Goal: Information Seeking & Learning: Learn about a topic

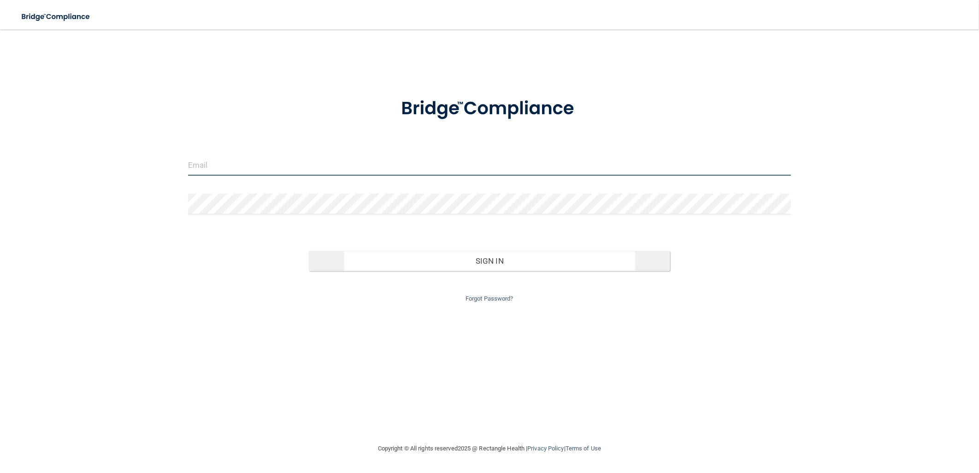
type input "[EMAIL_ADDRESS][DOMAIN_NAME]"
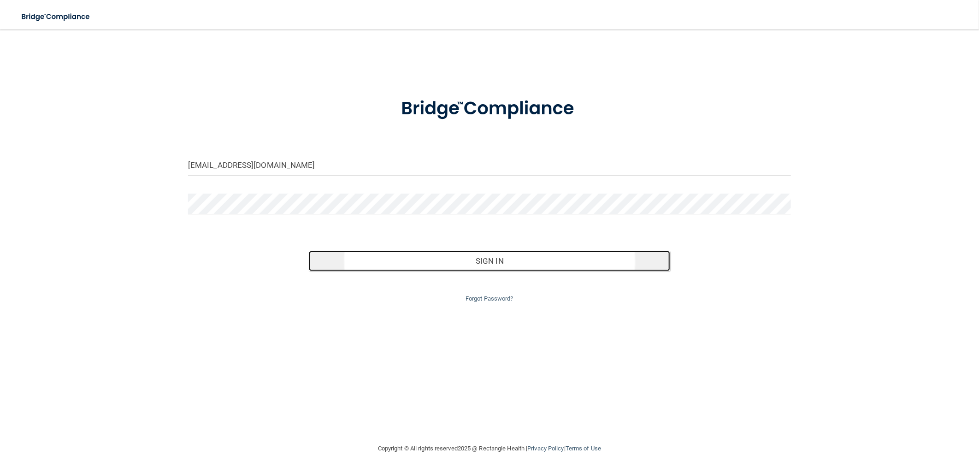
click at [452, 263] on button "Sign In" at bounding box center [490, 261] width 362 height 20
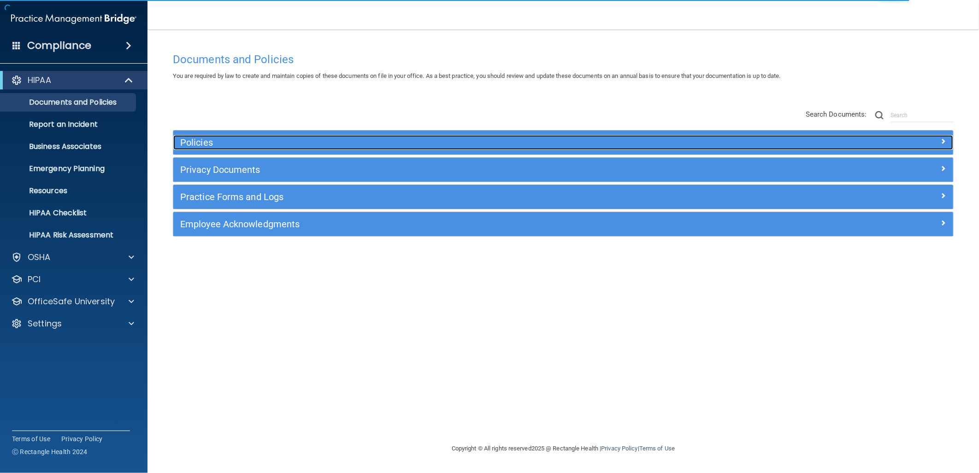
click at [384, 148] on div "Policies" at bounding box center [465, 142] width 585 height 15
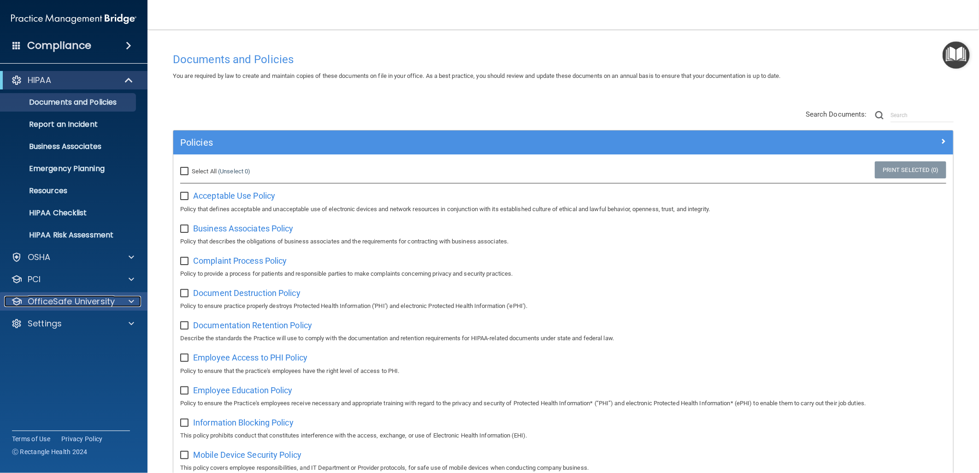
click at [94, 296] on p "OfficeSafe University" at bounding box center [71, 301] width 87 height 11
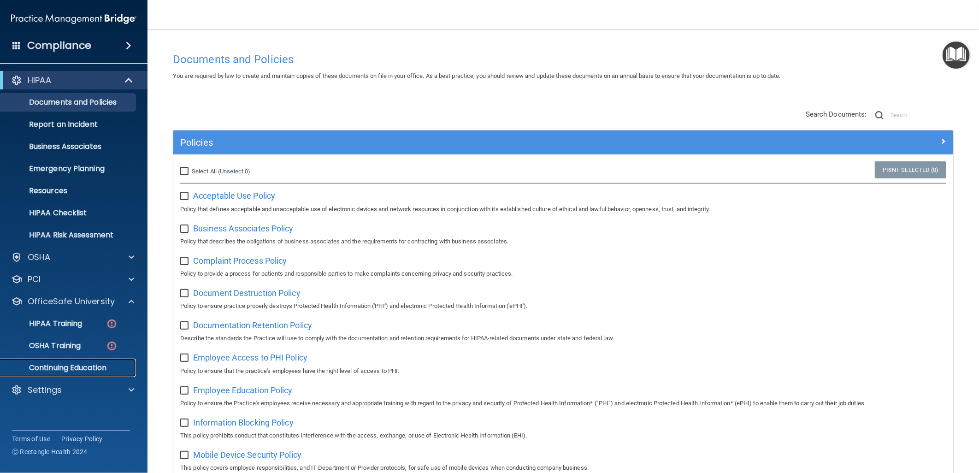
click at [88, 370] on p "Continuing Education" at bounding box center [69, 367] width 126 height 9
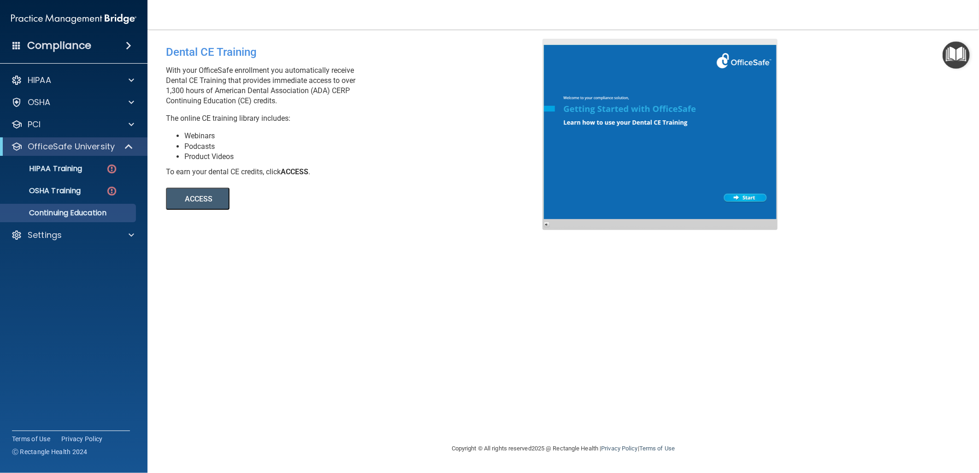
click at [204, 201] on button "ACCESS" at bounding box center [198, 199] width 64 height 22
click at [99, 75] on div "HIPAA" at bounding box center [61, 80] width 114 height 11
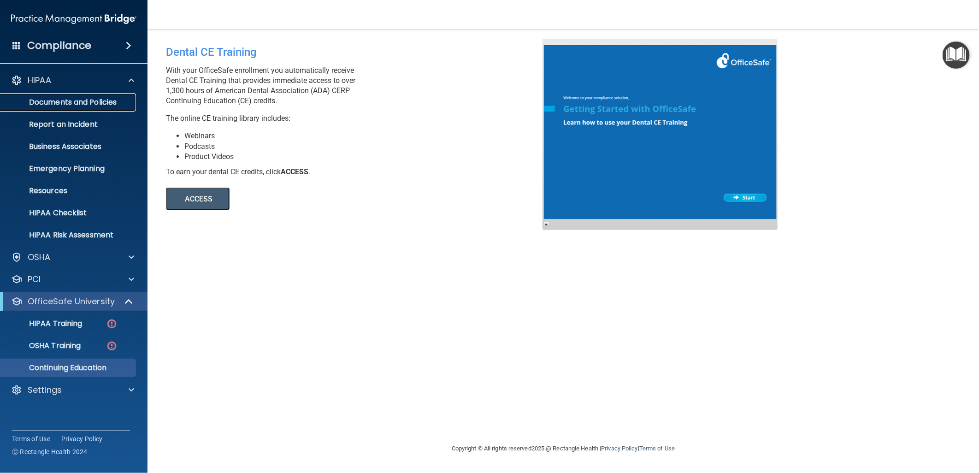
click at [95, 98] on p "Documents and Policies" at bounding box center [69, 102] width 126 height 9
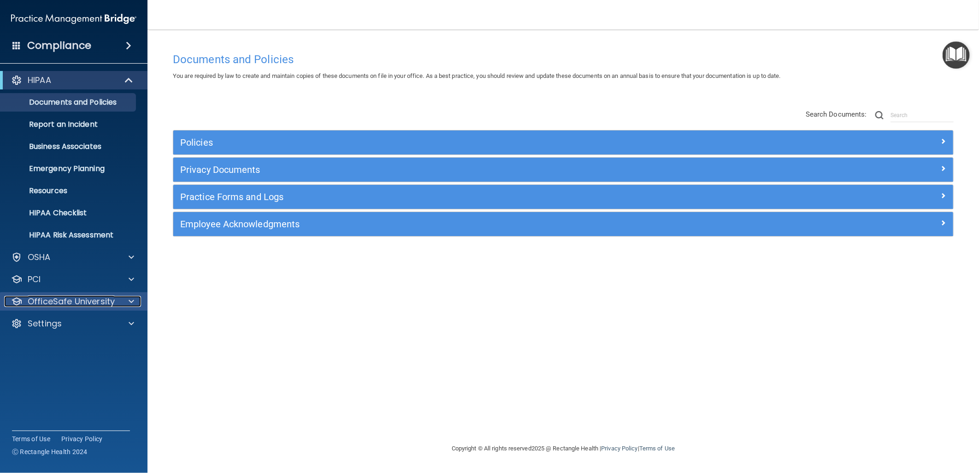
click at [108, 300] on p "OfficeSafe University" at bounding box center [71, 301] width 87 height 11
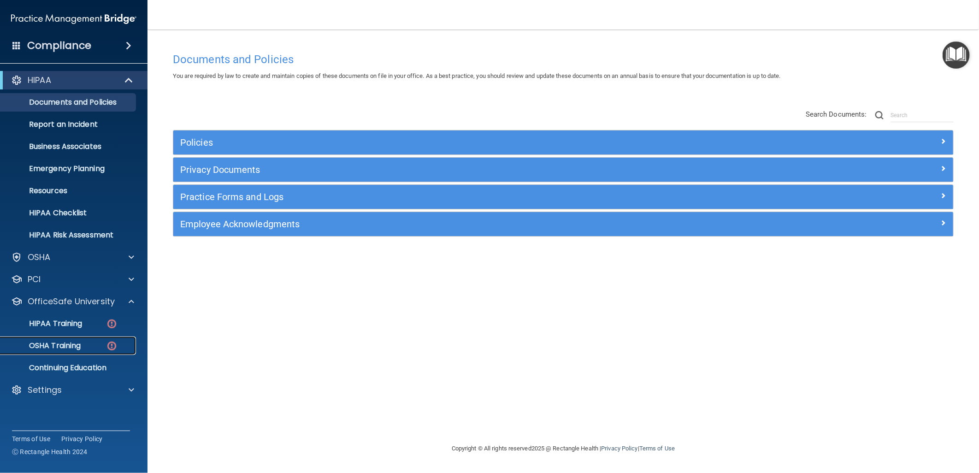
click at [80, 339] on link "OSHA Training" at bounding box center [63, 345] width 145 height 18
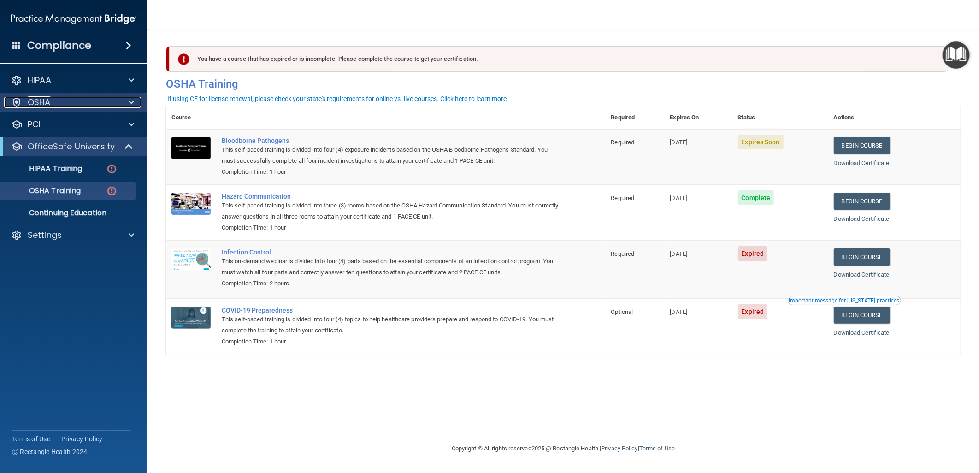
click at [97, 106] on div "OSHA" at bounding box center [61, 102] width 114 height 11
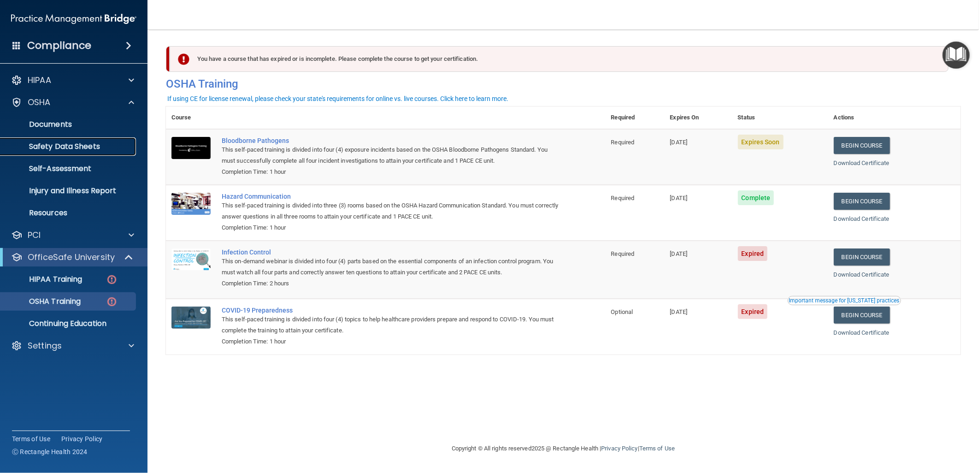
click at [104, 146] on p "Safety Data Sheets" at bounding box center [69, 146] width 126 height 9
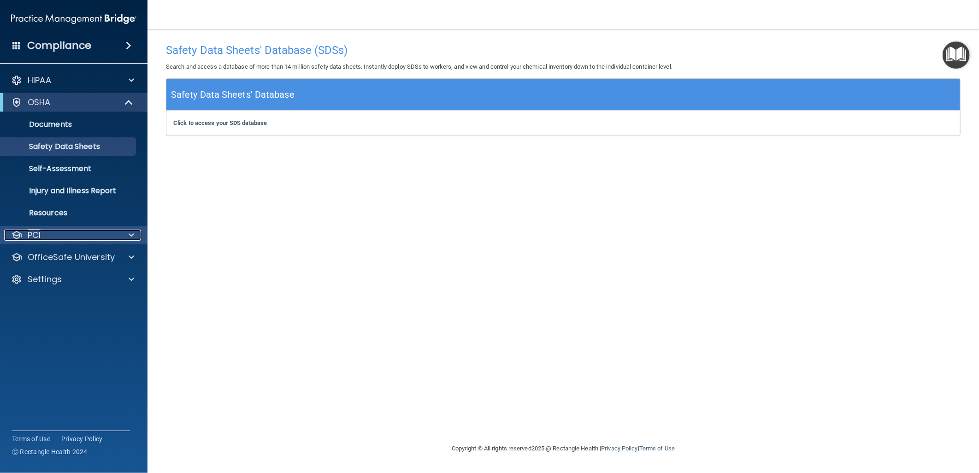
click at [107, 235] on div "PCI" at bounding box center [61, 234] width 114 height 11
